Goal: Task Accomplishment & Management: Complete application form

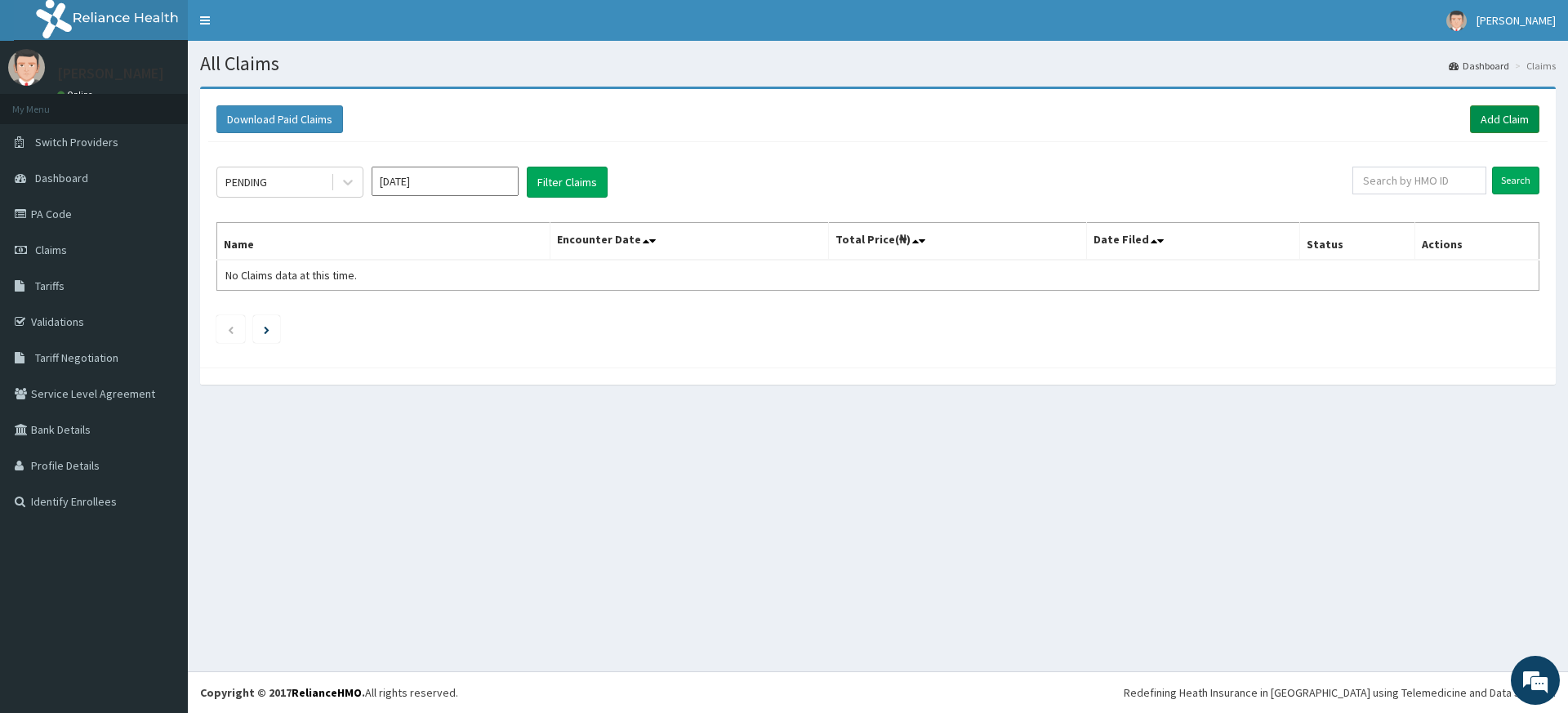
click at [1518, 113] on link "Add Claim" at bounding box center [1504, 118] width 70 height 27
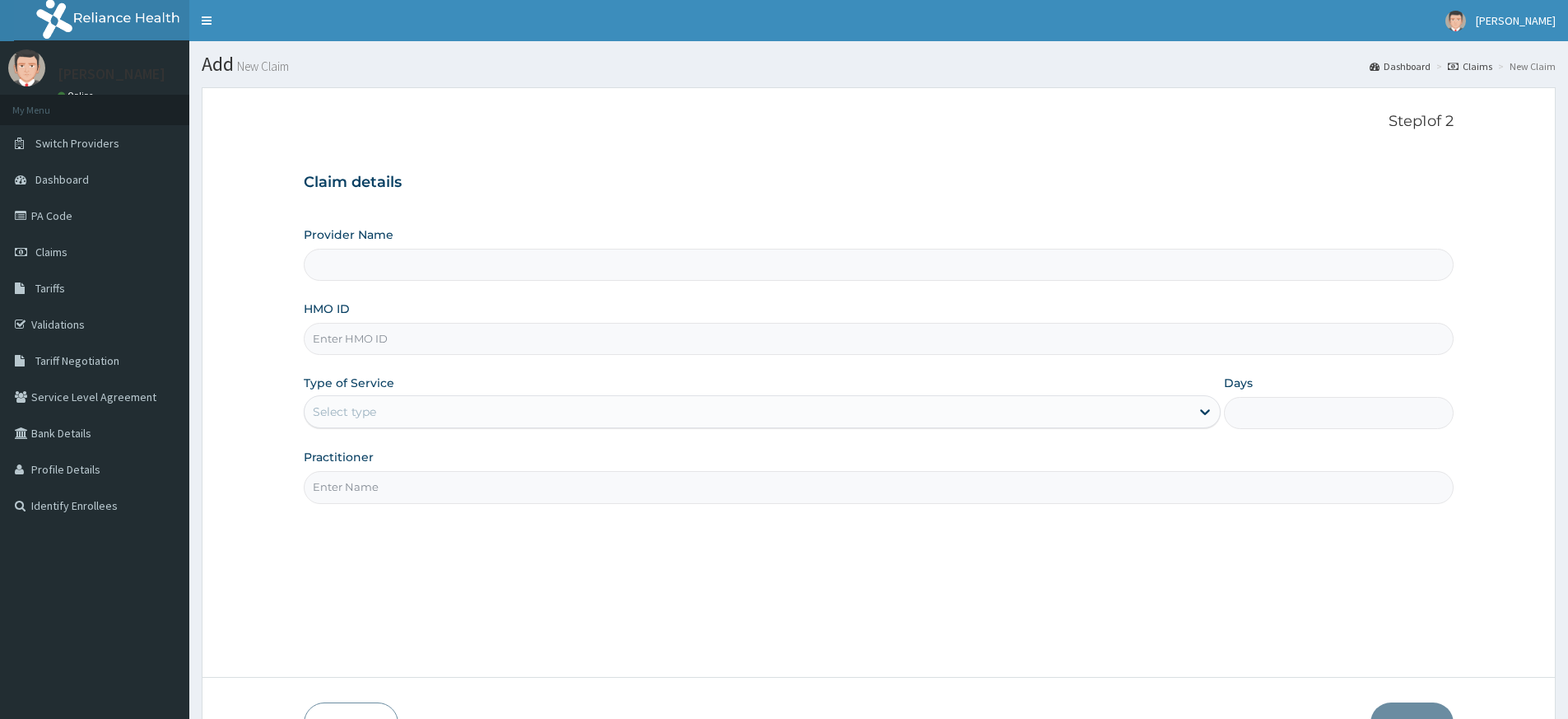
click at [349, 480] on input "Practitioner" at bounding box center [878, 487] width 1150 height 32
type input "pure fitness africa"
type input "Pure Fitness Africa | Lekki (fka Fitness Central)"
type input "1"
click at [372, 347] on input "HMO ID" at bounding box center [878, 339] width 1150 height 32
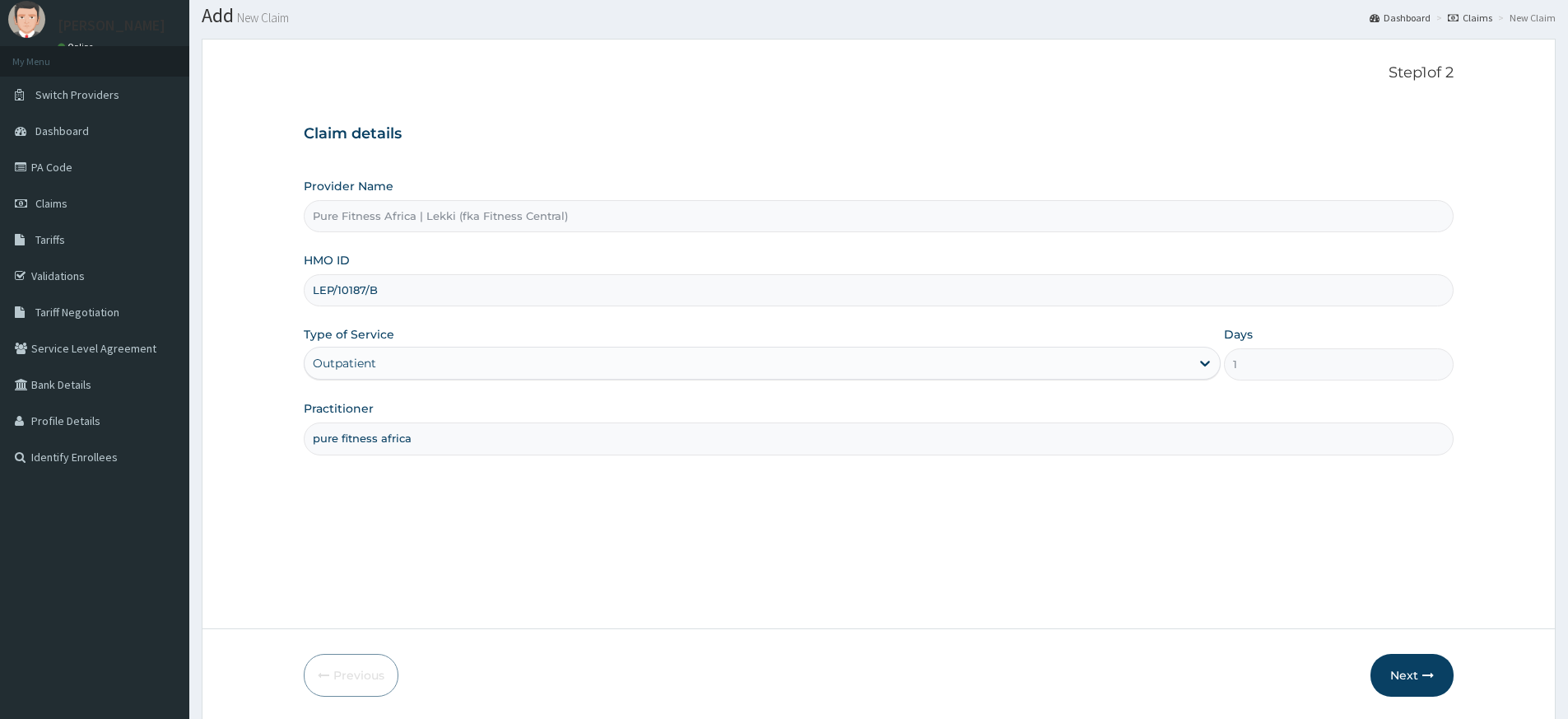
scroll to position [106, 0]
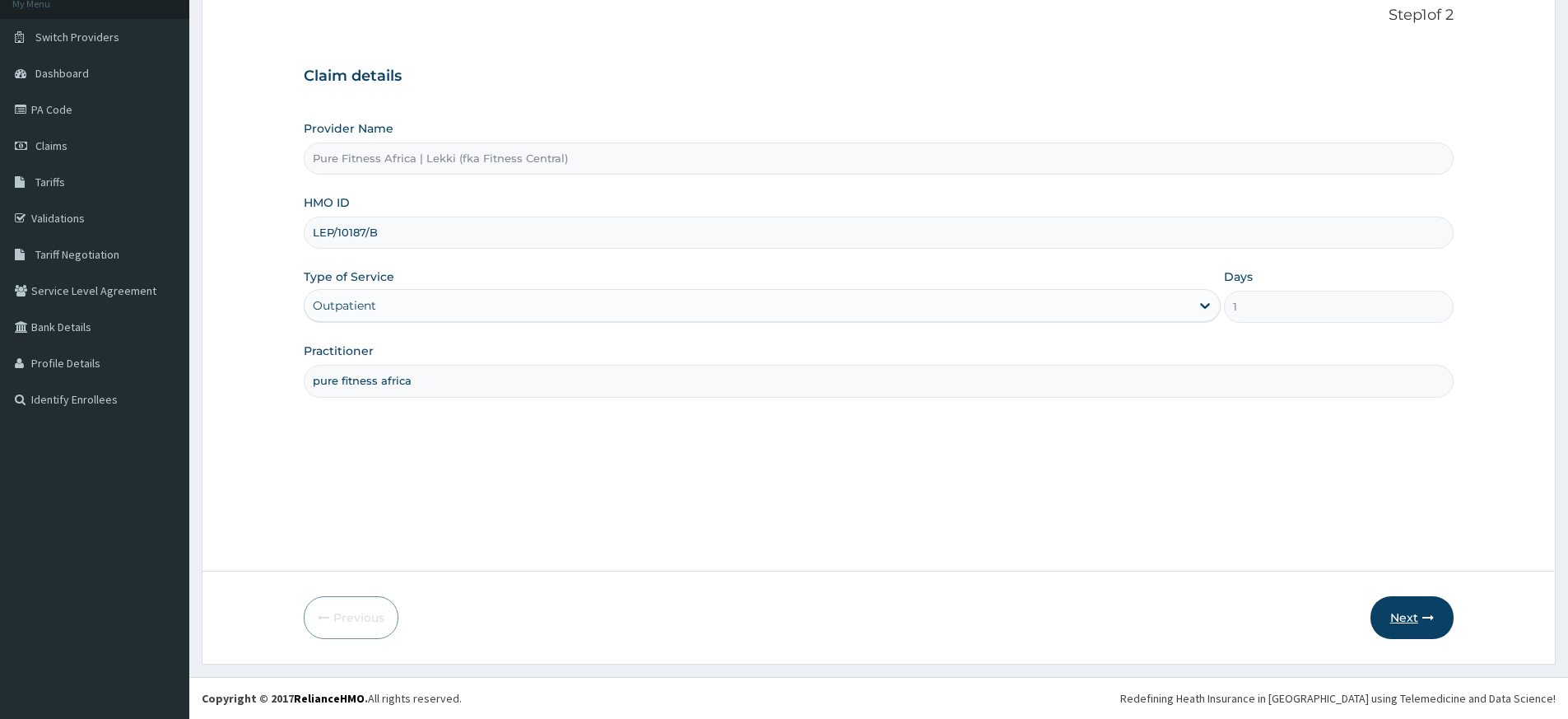
type input "LEP/10187/B"
click at [1433, 612] on icon "button" at bounding box center [1427, 617] width 12 height 12
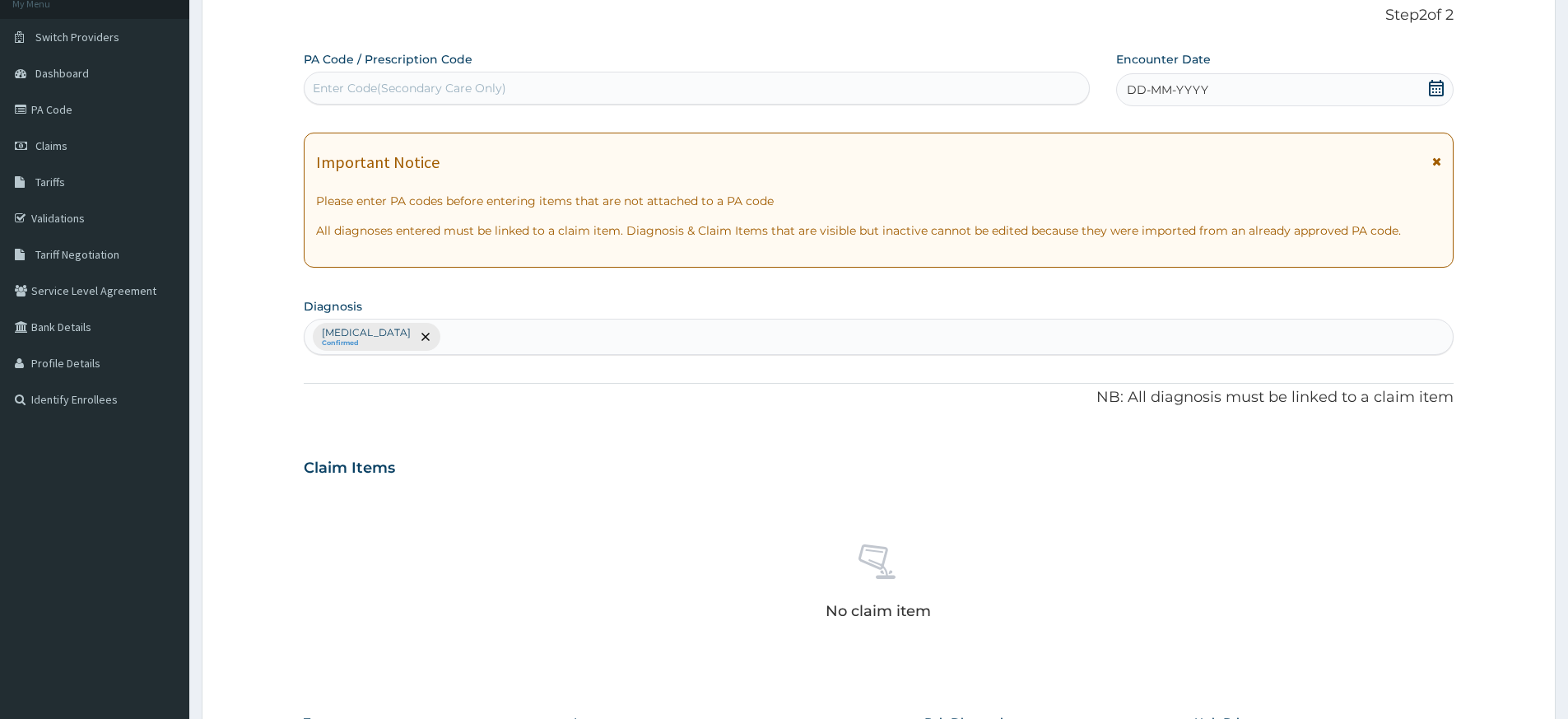
click at [389, 90] on div "Enter Code(Secondary Care Only)" at bounding box center [409, 88] width 193 height 16
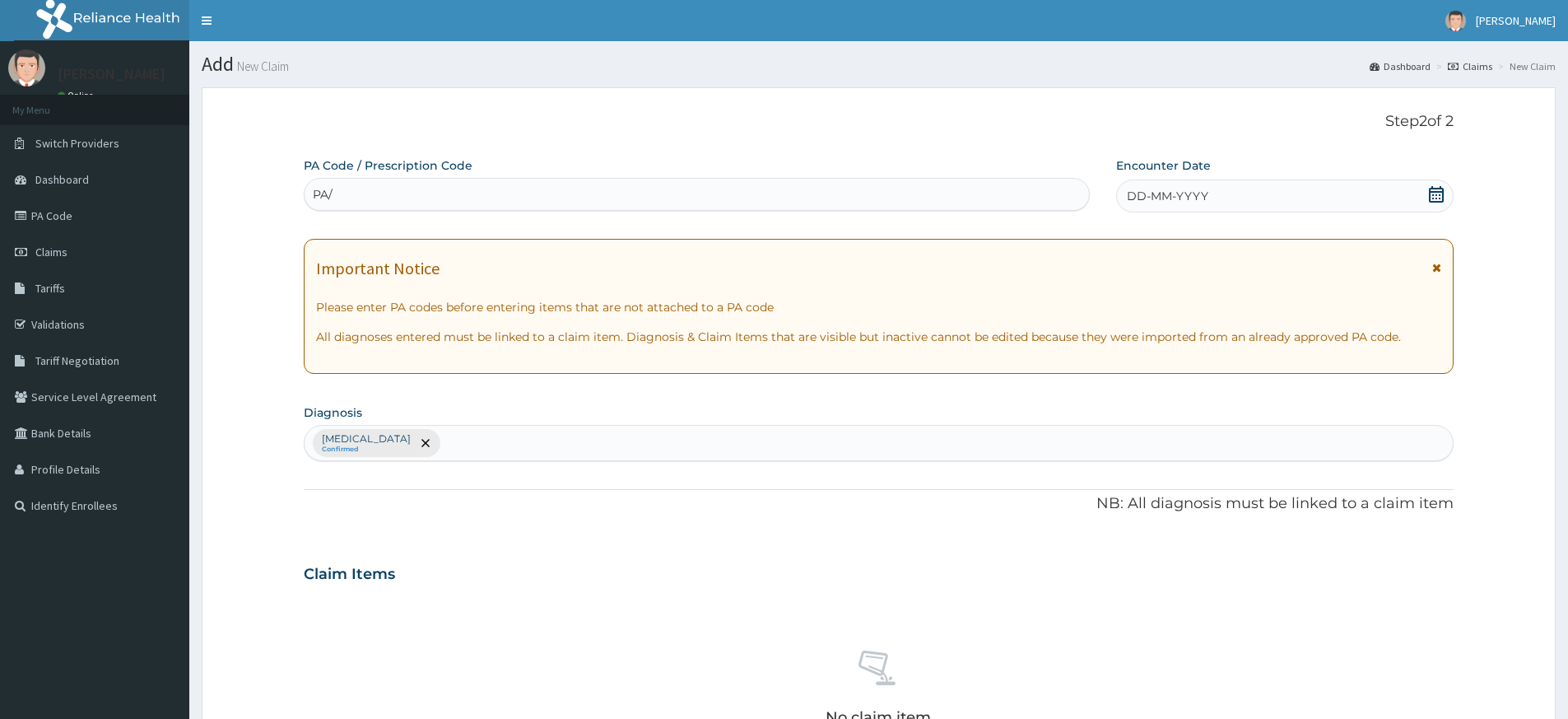
type input "PA/"
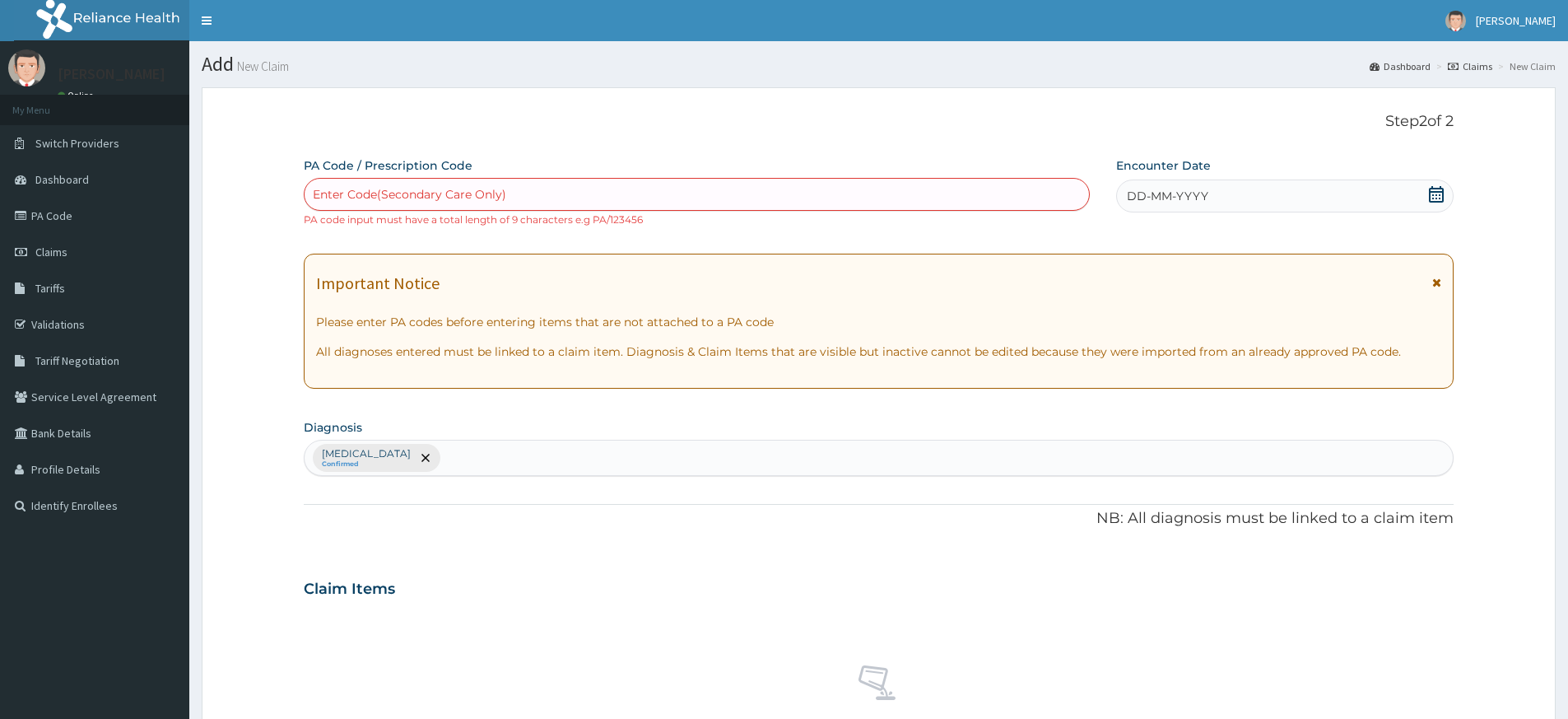
click at [799, 213] on div "Select is focused ,type to refine list, press Down to open the menu, press left…" at bounding box center [696, 202] width 786 height 49
click at [784, 184] on div "Enter Code(Secondary Care Only)" at bounding box center [696, 194] width 784 height 27
type input "PA/7561E4"
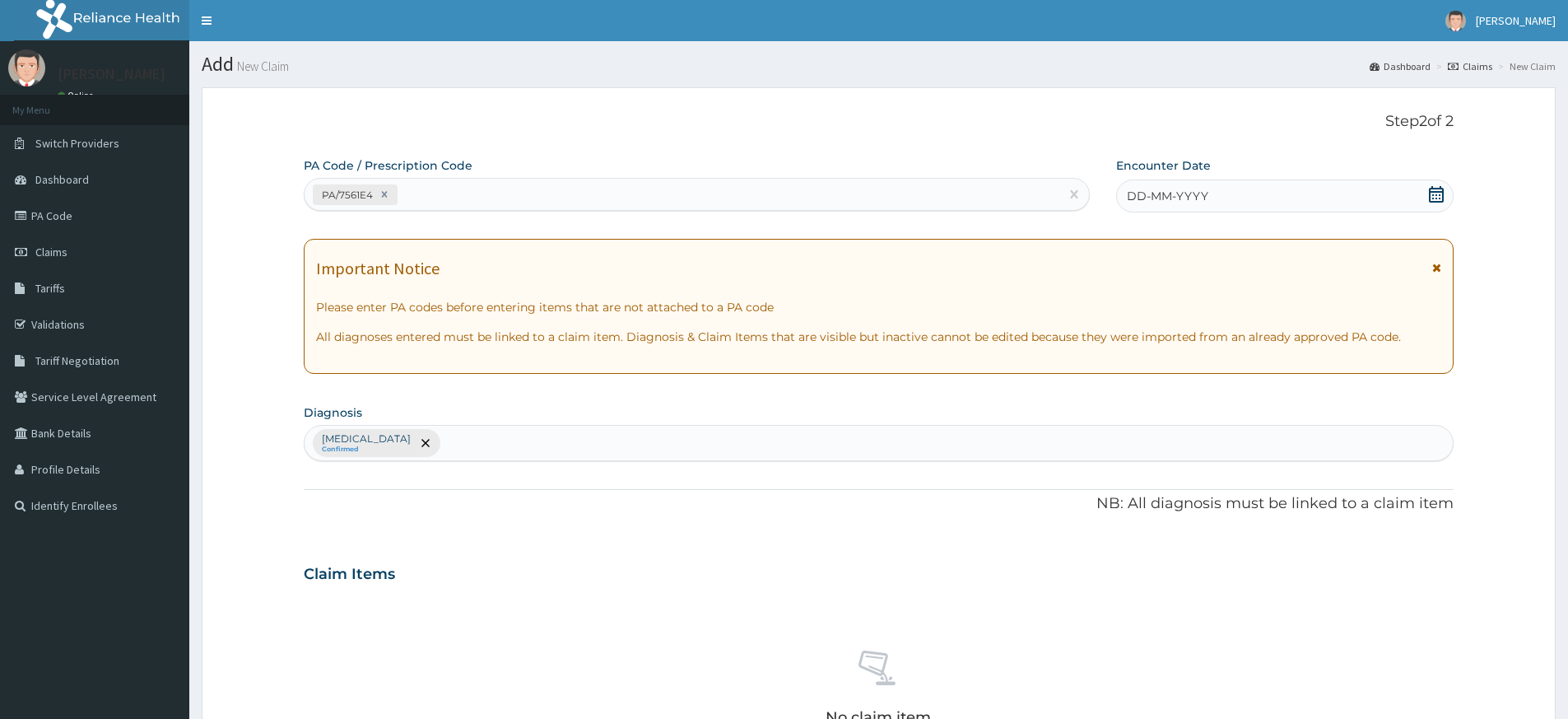
click at [1202, 198] on span "DD-MM-YYYY" at bounding box center [1167, 196] width 82 height 16
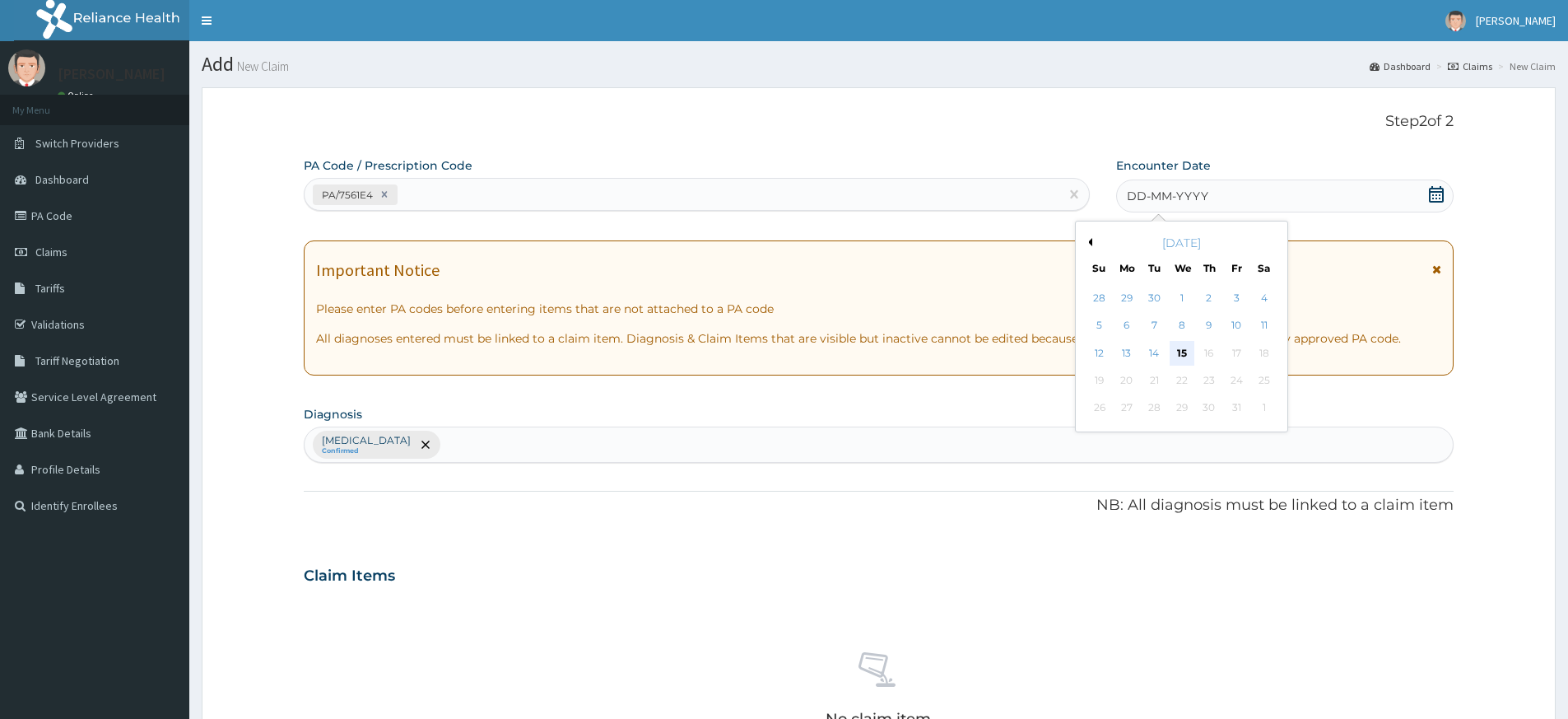
click at [1183, 353] on div "15" at bounding box center [1182, 354] width 25 height 25
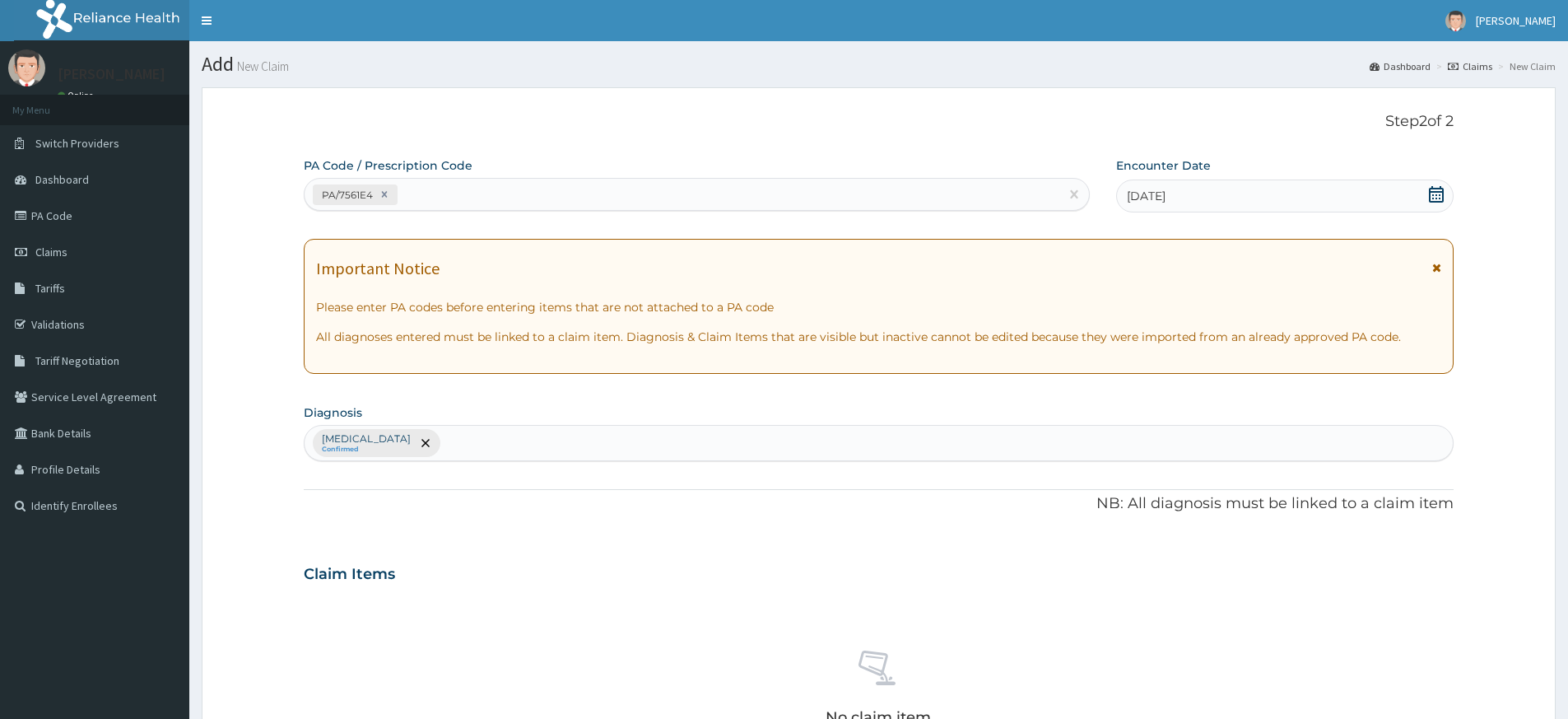
scroll to position [452, 0]
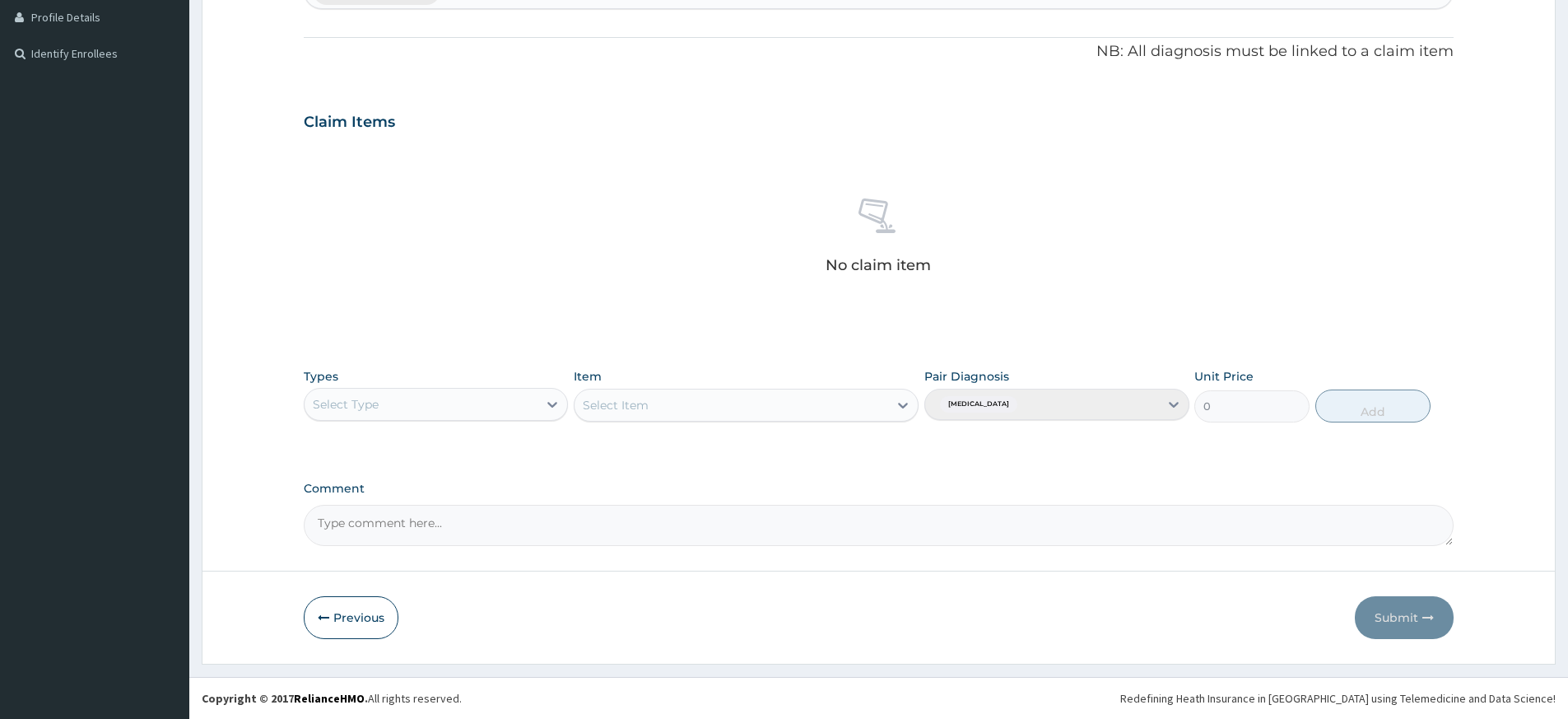
click at [434, 406] on div "Select Type" at bounding box center [421, 404] width 233 height 27
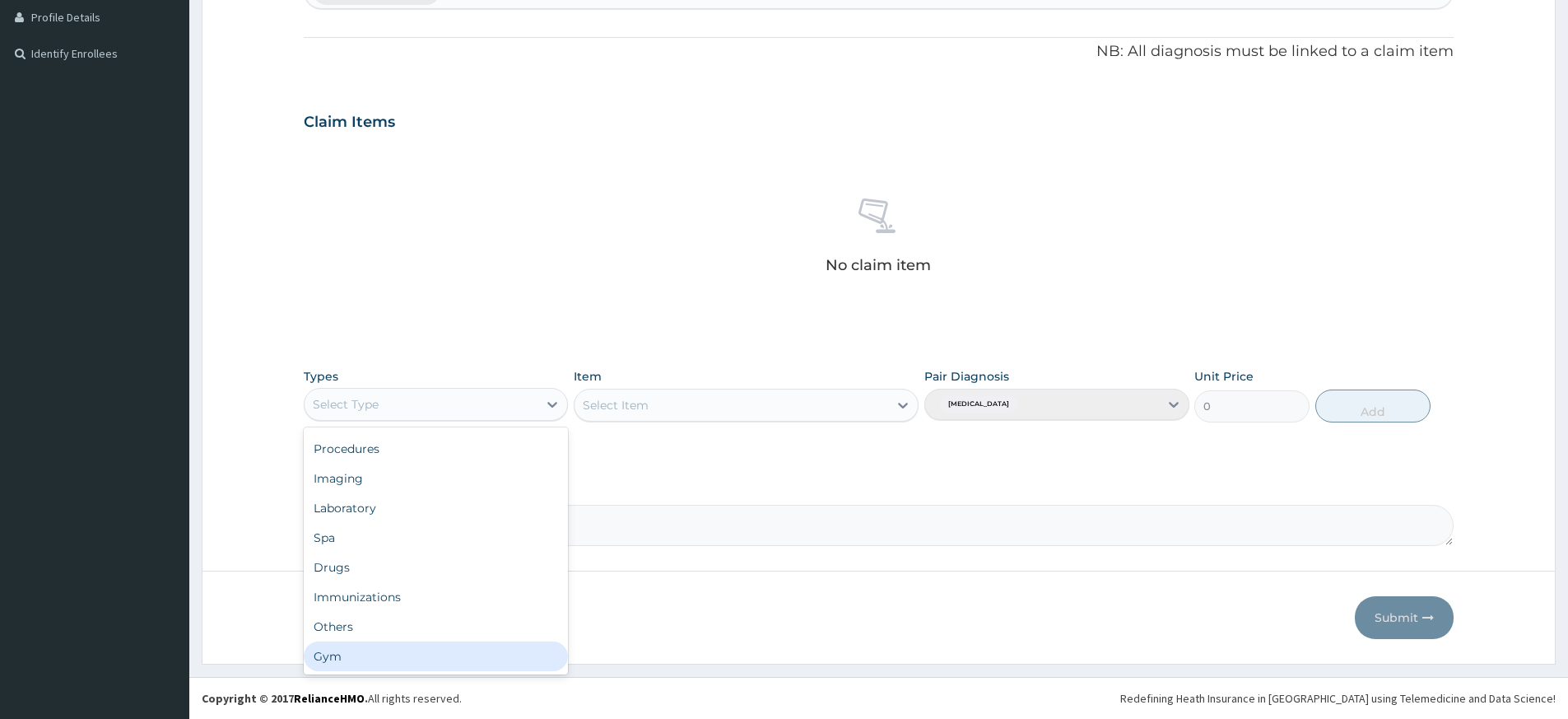
click at [484, 655] on div "Gym" at bounding box center [435, 656] width 264 height 29
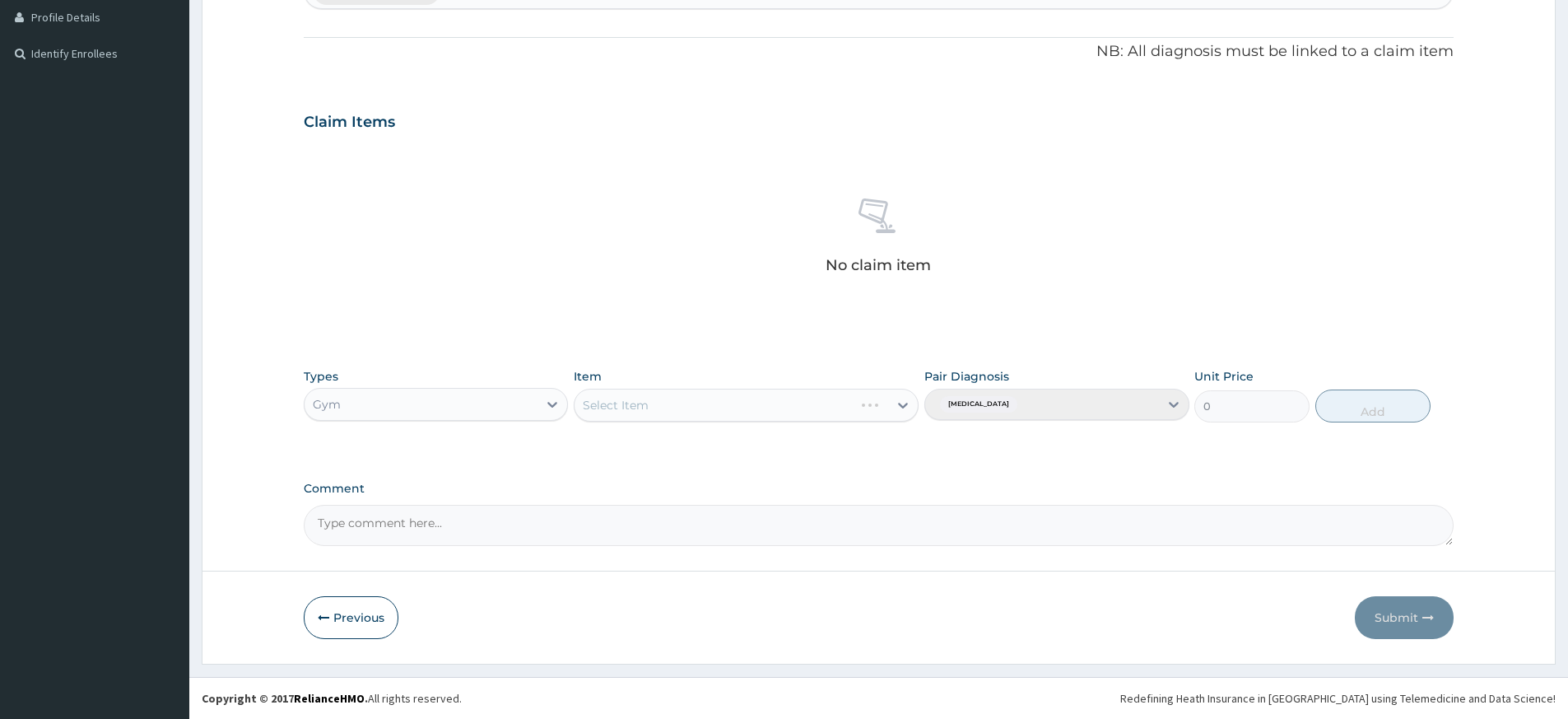
click at [676, 398] on div "Select Item" at bounding box center [745, 404] width 345 height 33
click at [676, 398] on div "Select Item" at bounding box center [731, 405] width 313 height 27
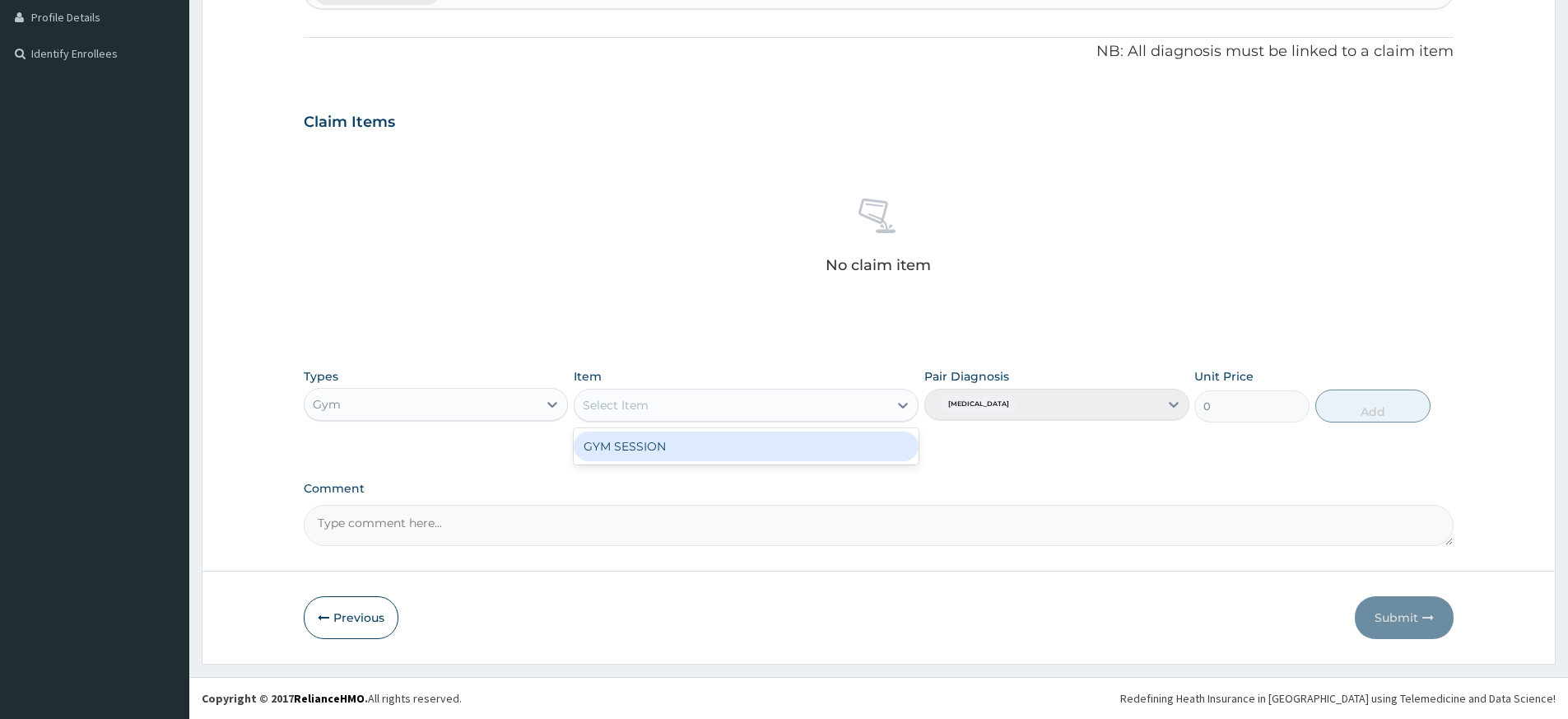
click at [683, 448] on div "GYM SESSION" at bounding box center [745, 445] width 345 height 29
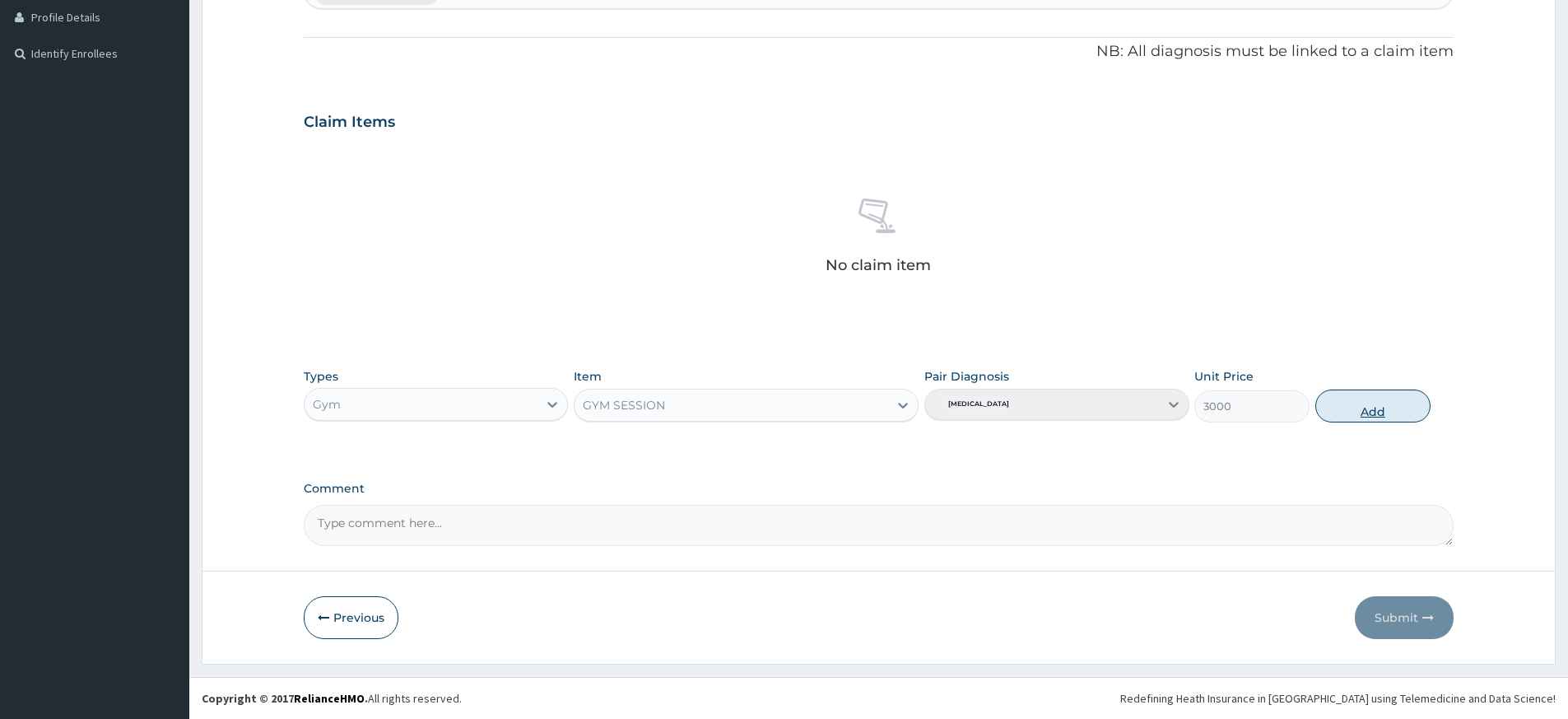
click at [1321, 407] on button "Add" at bounding box center [1372, 405] width 115 height 33
type input "0"
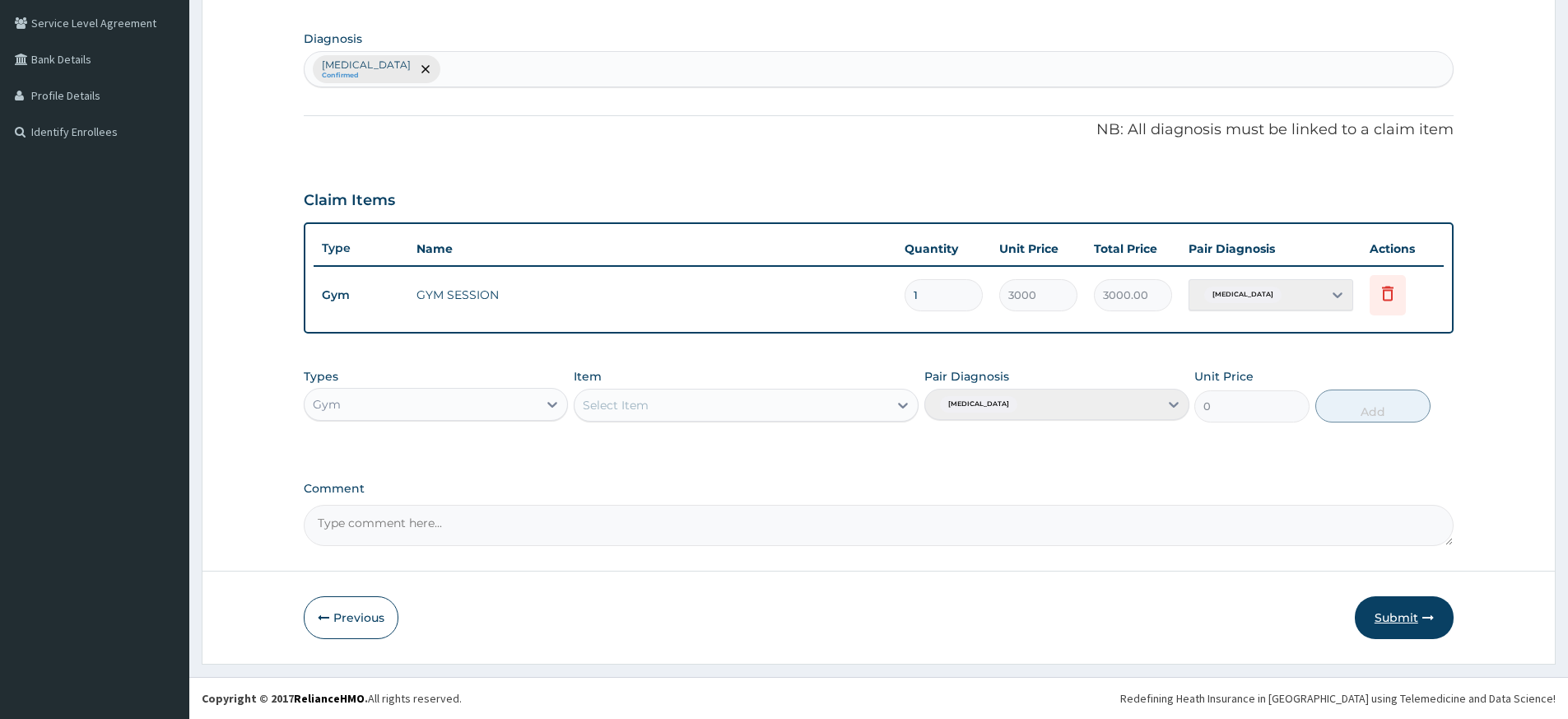
click at [1401, 636] on button "Submit" at bounding box center [1403, 617] width 99 height 43
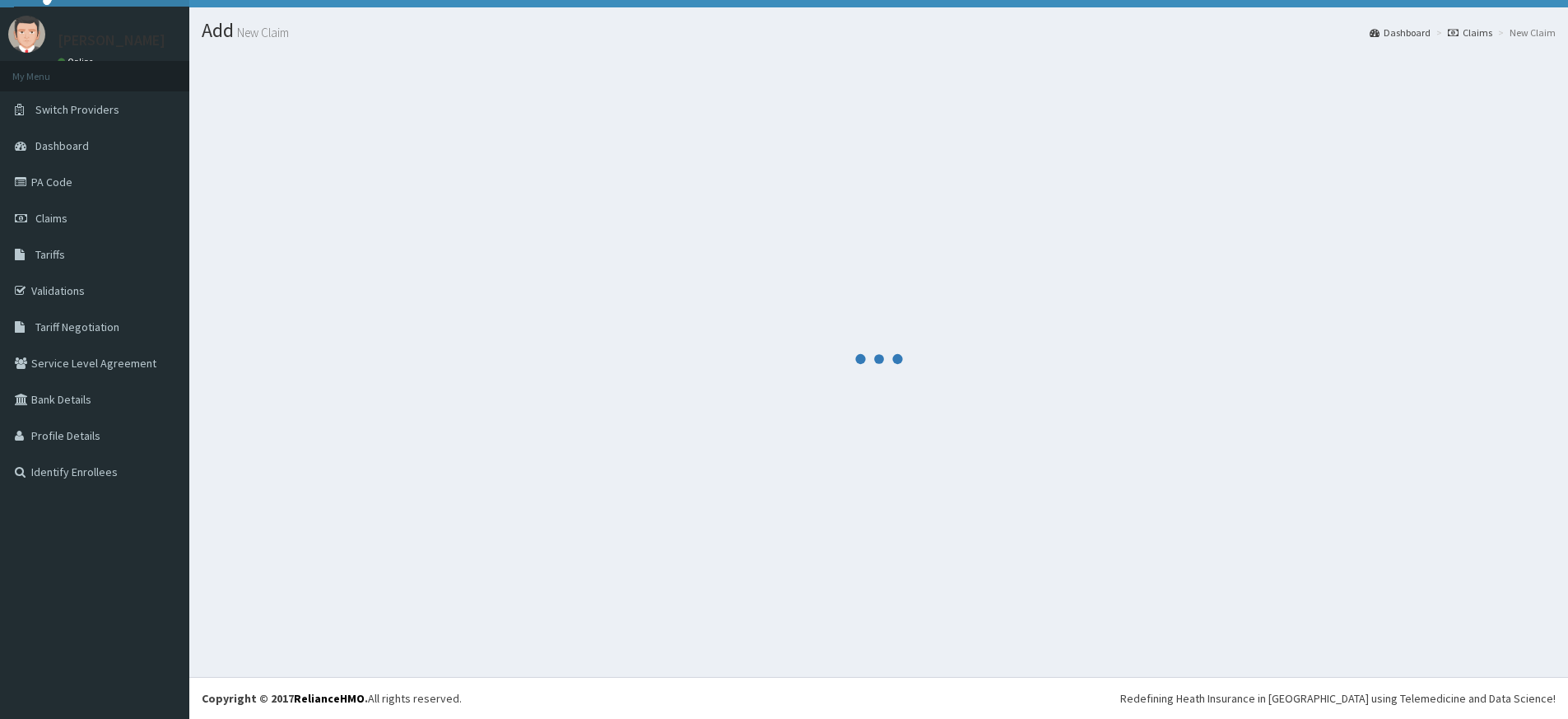
scroll to position [34, 0]
